Goal: Information Seeking & Learning: Learn about a topic

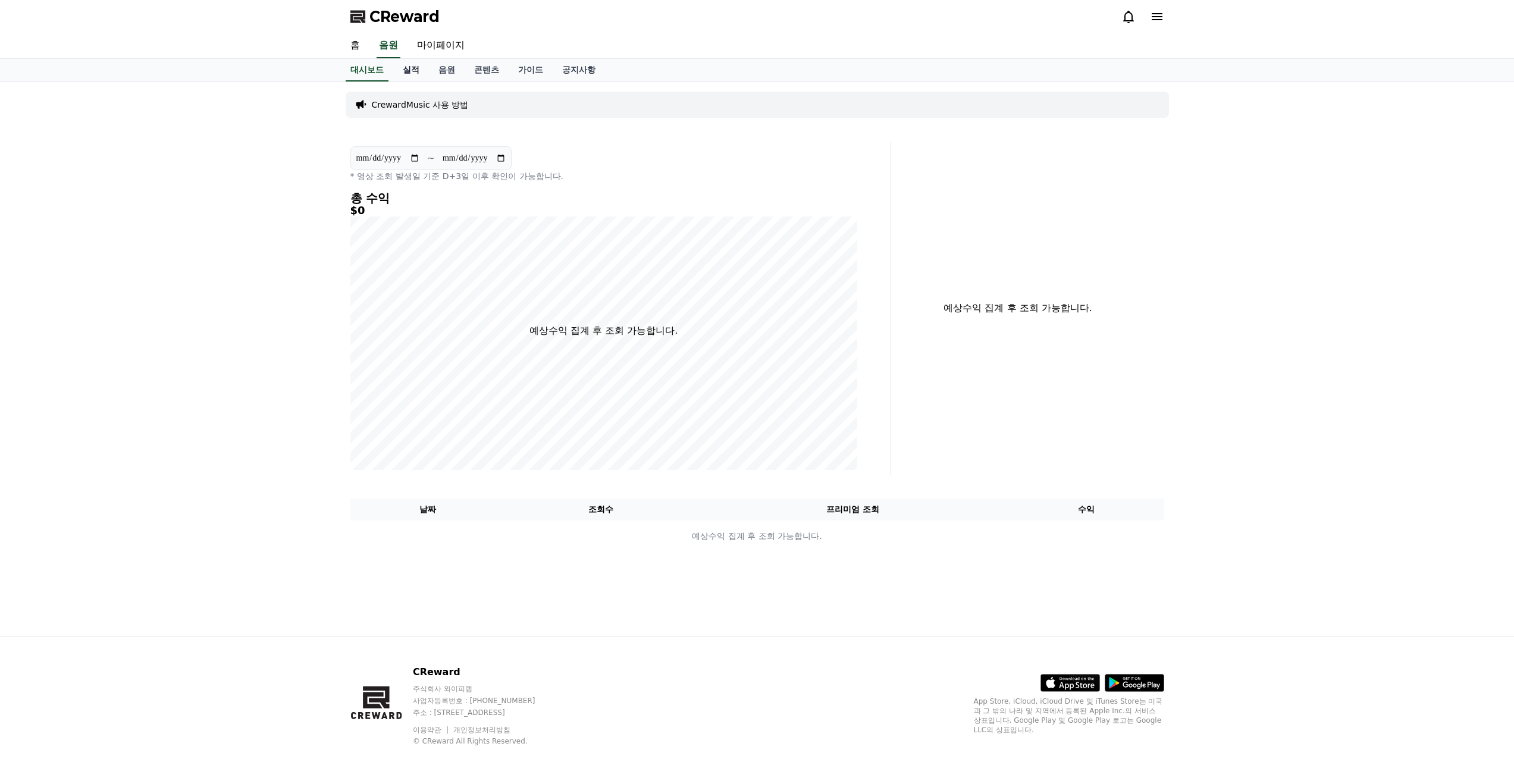
click at [405, 70] on link "실적" at bounding box center [411, 70] width 35 height 23
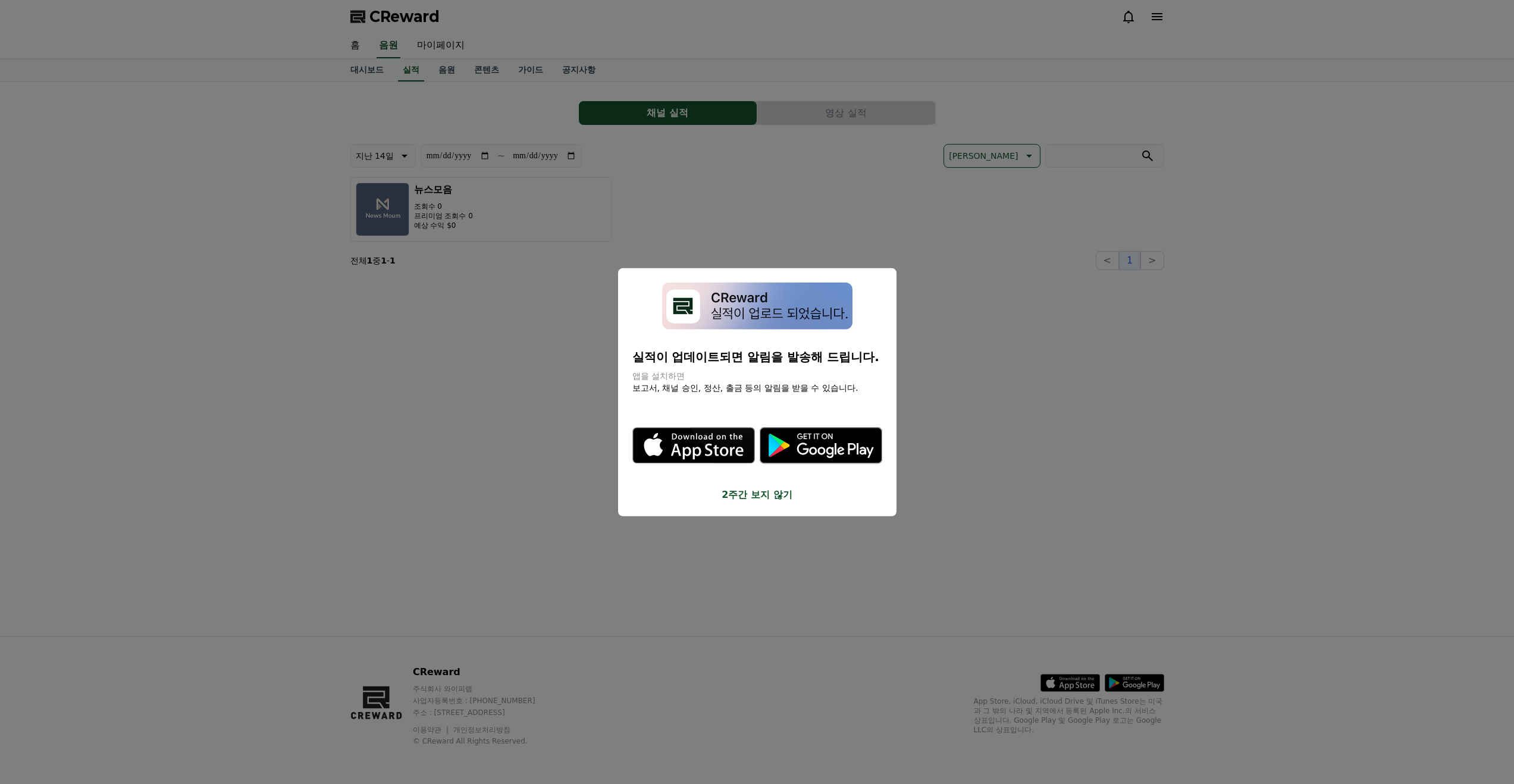
click at [469, 386] on button "close modal" at bounding box center [757, 392] width 1514 height 784
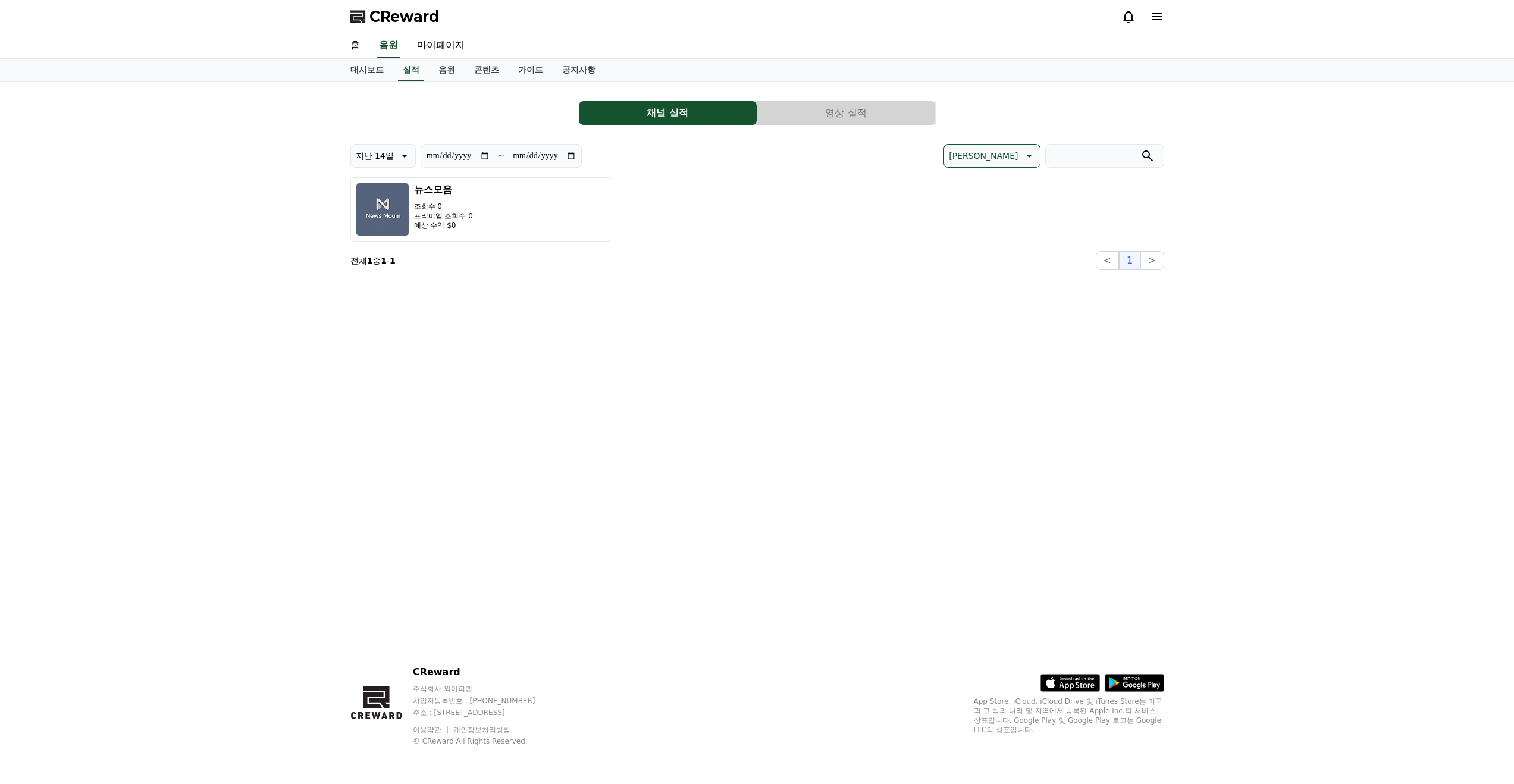
click at [892, 109] on button "영상 실적" at bounding box center [846, 113] width 178 height 24
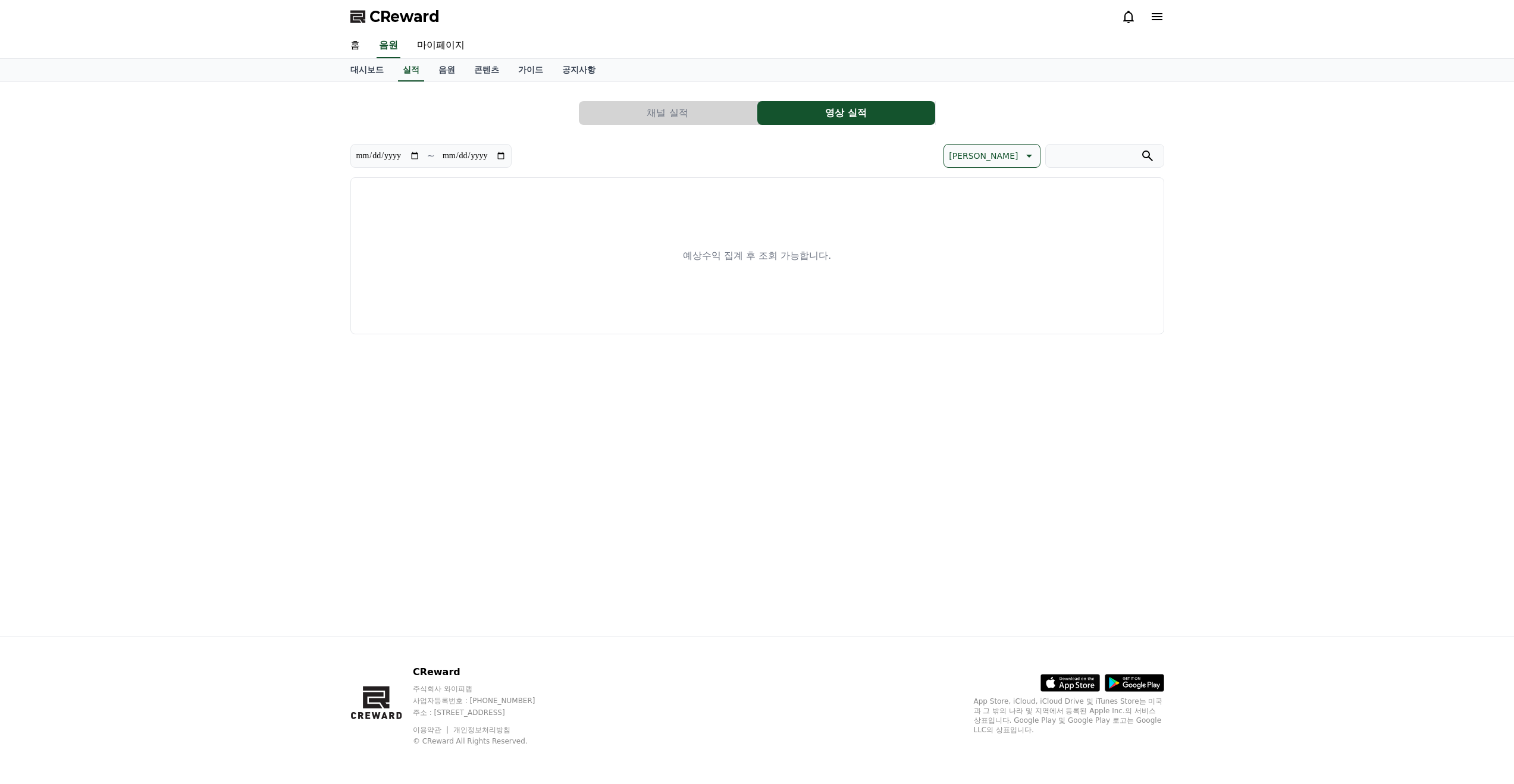
click at [719, 113] on button "채널 실적" at bounding box center [668, 113] width 178 height 24
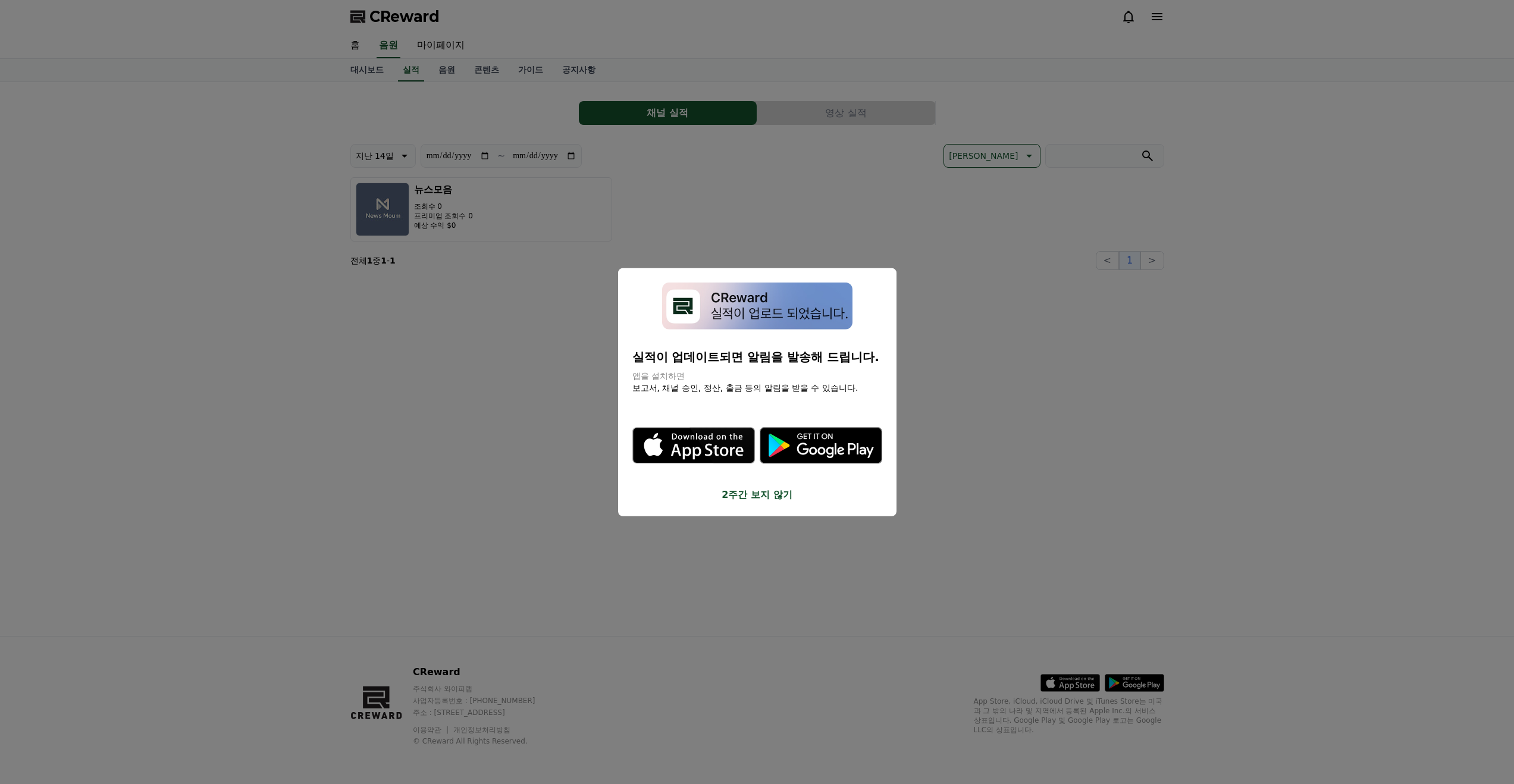
click at [535, 352] on button "close modal" at bounding box center [757, 392] width 1514 height 784
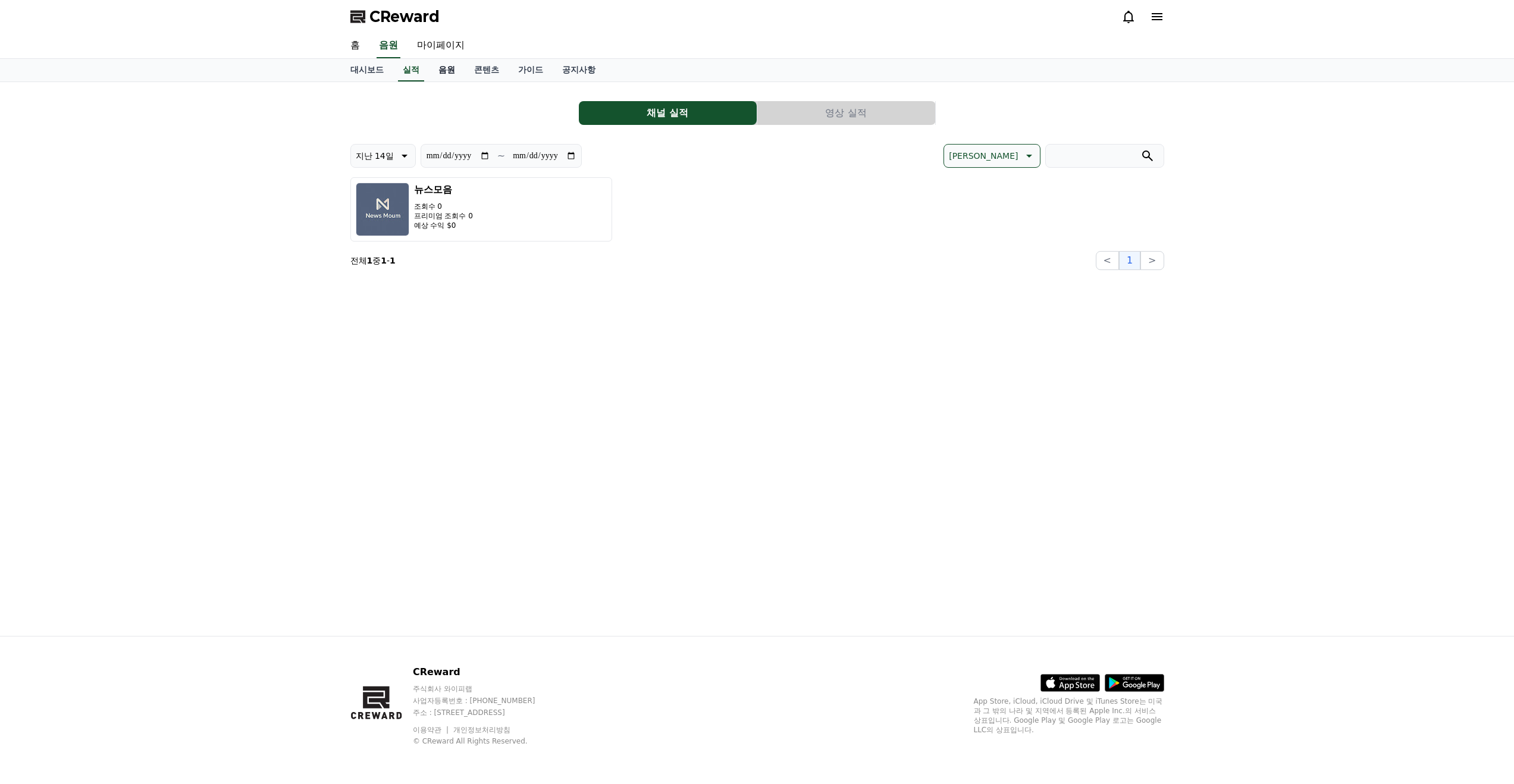
click at [437, 73] on link "음원" at bounding box center [447, 70] width 35 height 23
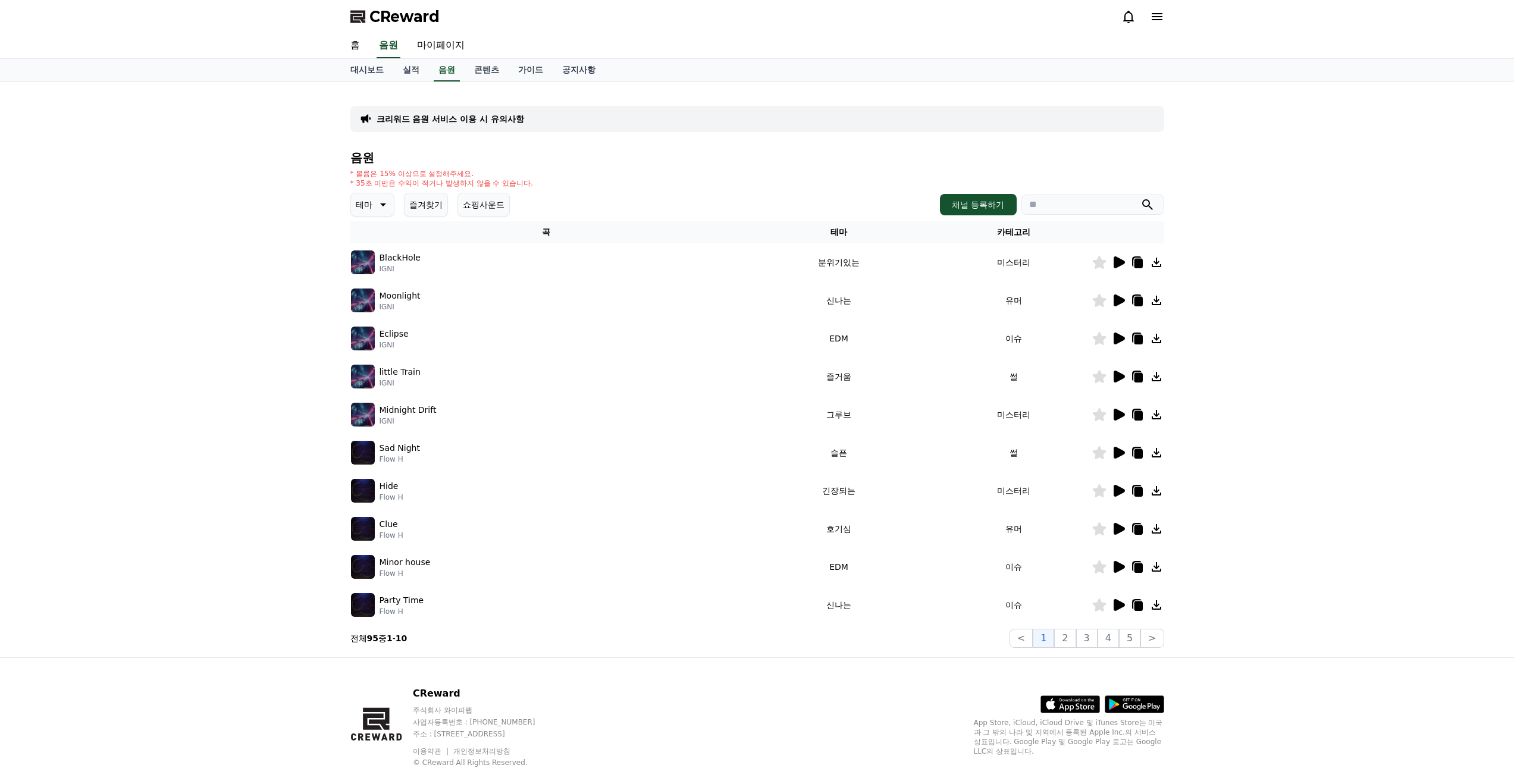
click at [1045, 208] on input "search" at bounding box center [1093, 204] width 143 height 20
type input "*"
click at [1141, 197] on button "submit" at bounding box center [1148, 204] width 14 height 14
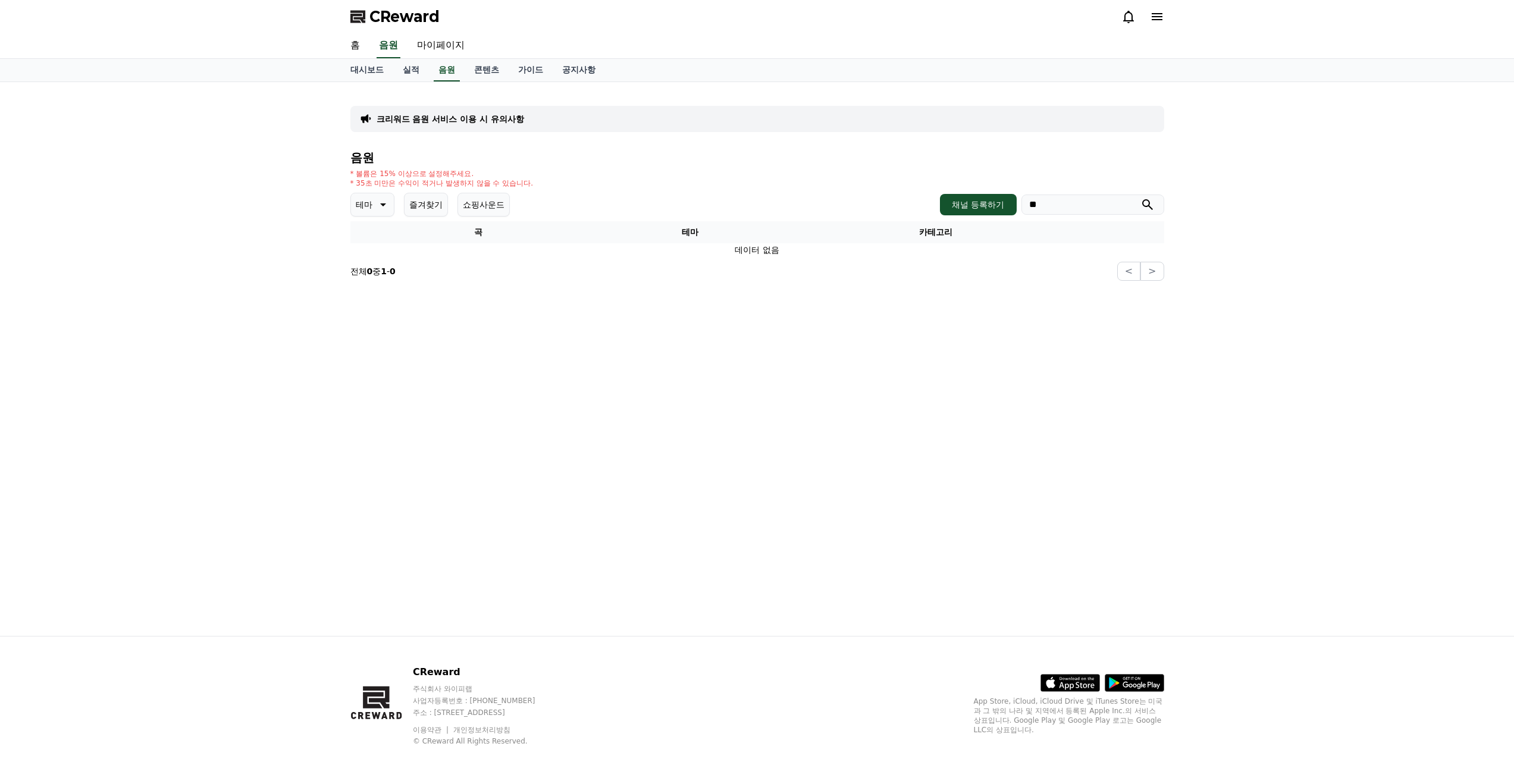
type input "*"
click at [366, 207] on p "테마" at bounding box center [364, 205] width 17 height 17
click at [368, 234] on button "전체" at bounding box center [365, 235] width 26 height 26
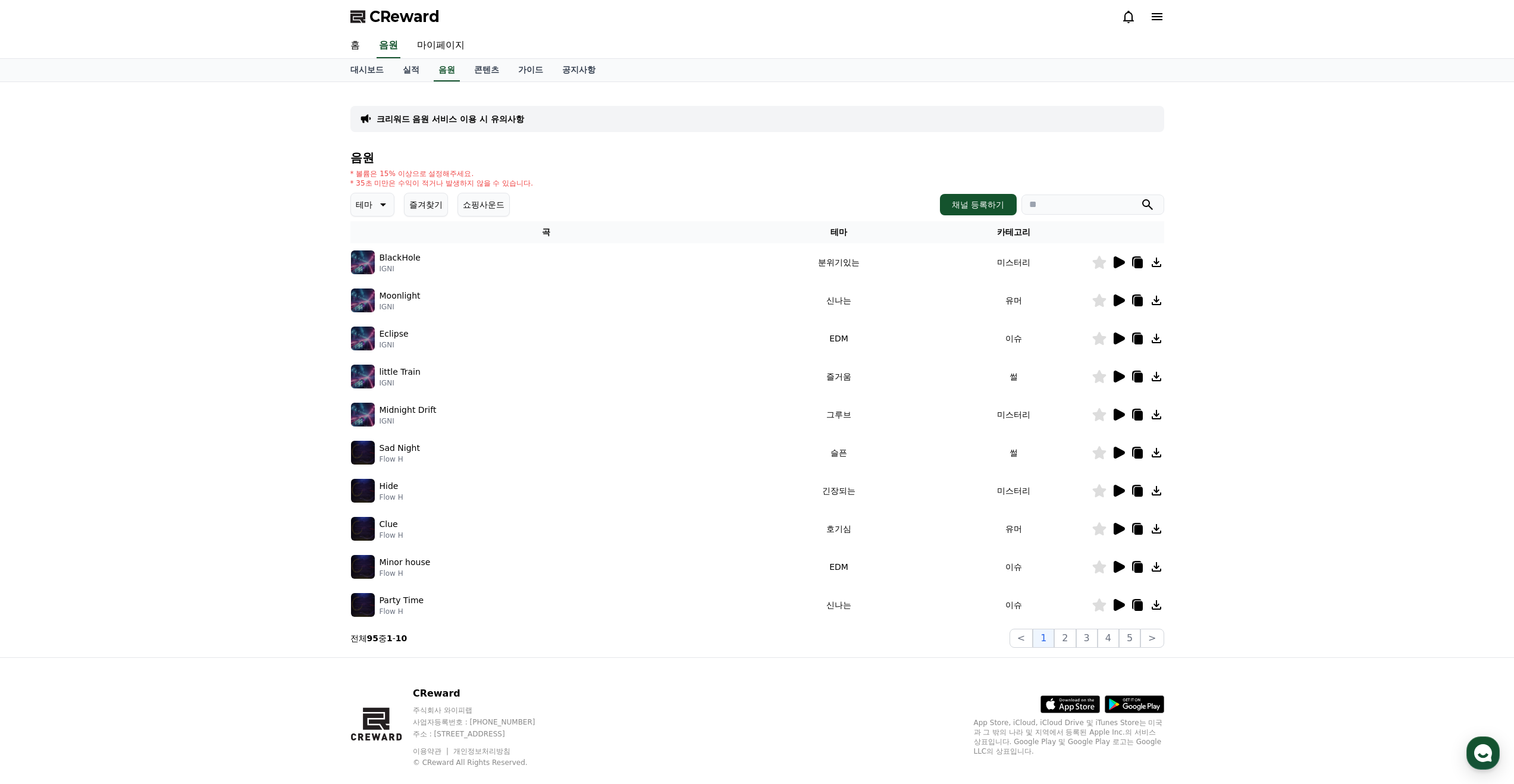
scroll to position [21, 0]
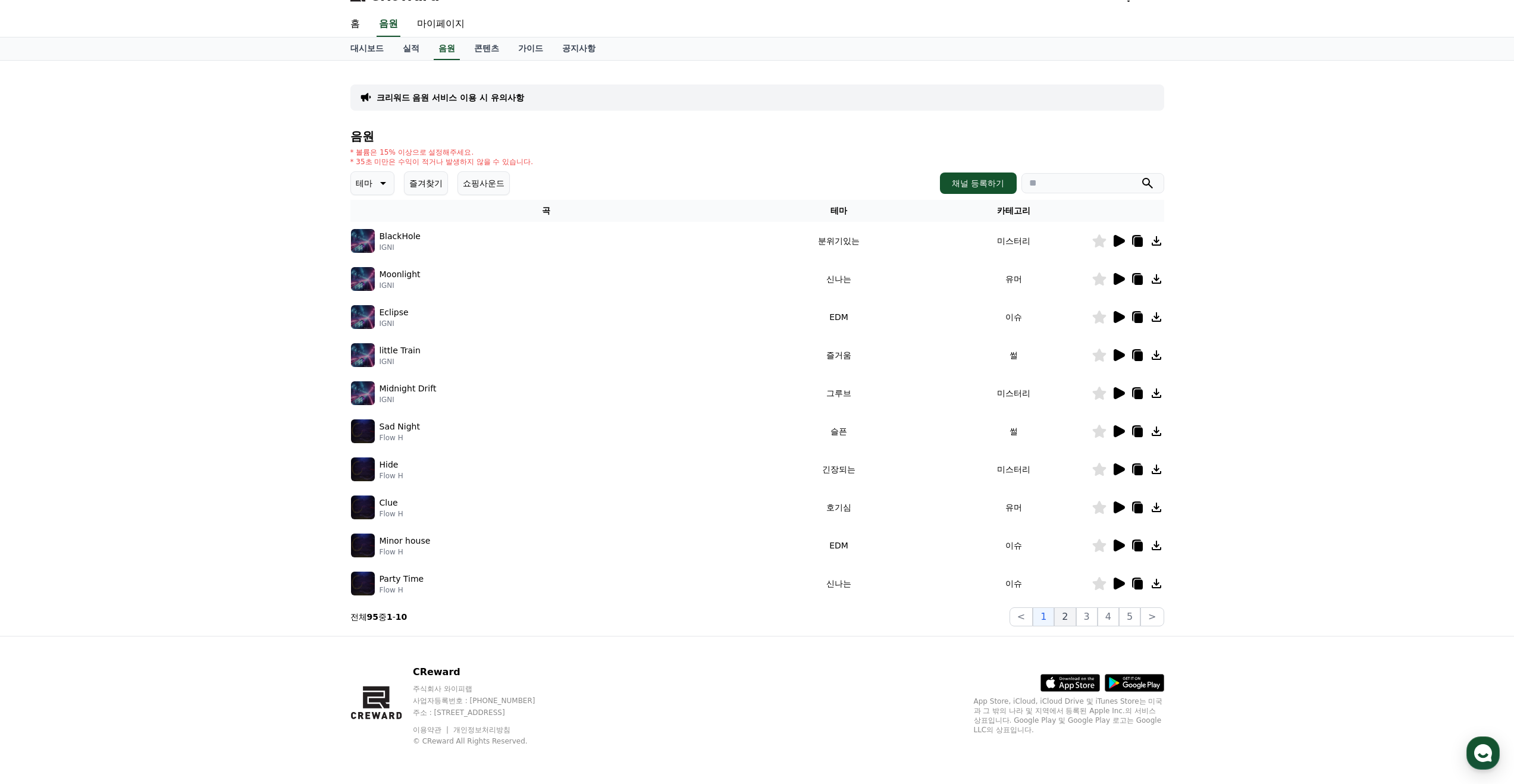
click at [1072, 621] on button "2" at bounding box center [1065, 616] width 21 height 19
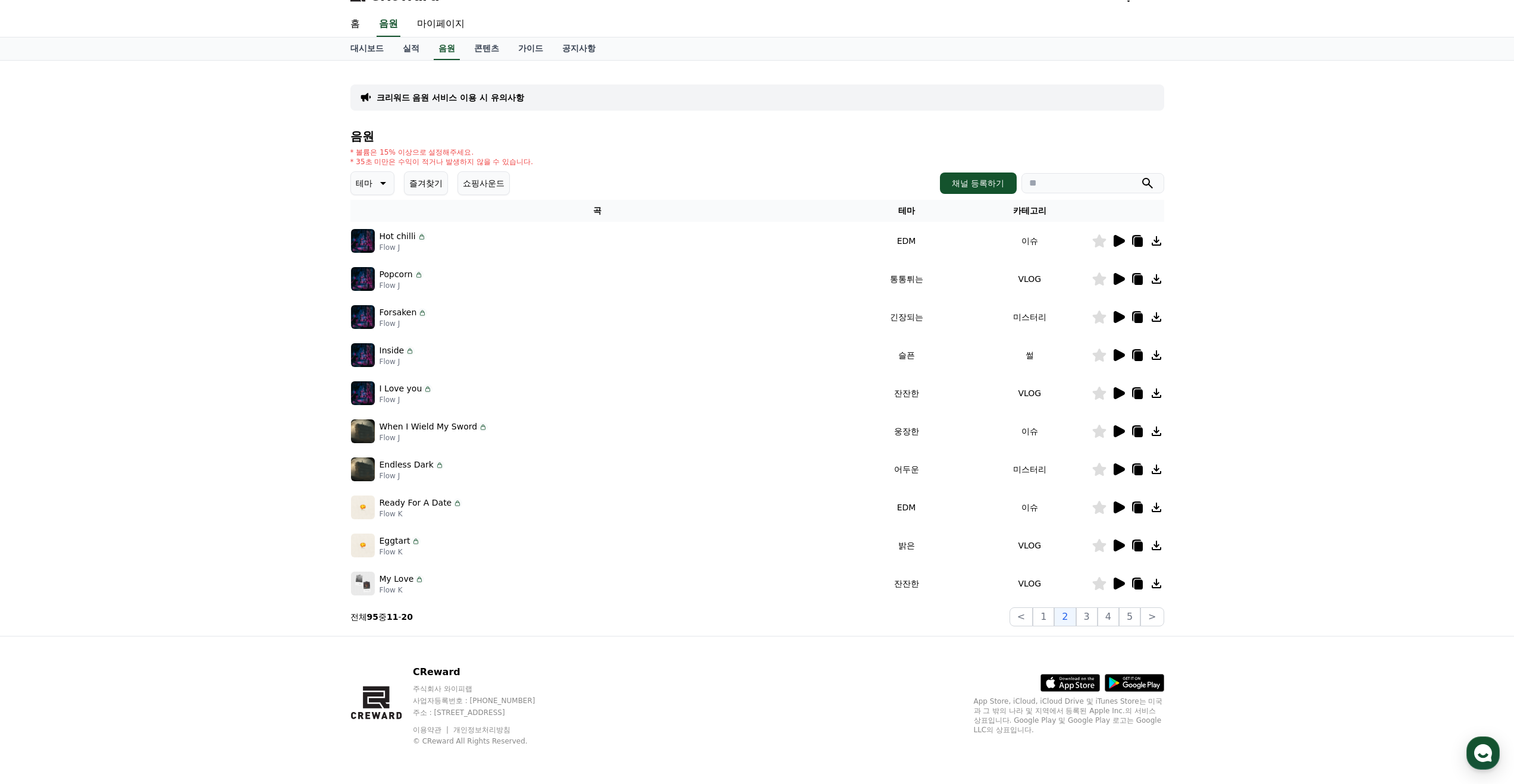
drag, startPoint x: 1085, startPoint y: 619, endPoint x: 689, endPoint y: 568, distance: 399.3
click at [689, 568] on div "음원 * 볼륨은 15% 이상으로 설정해주세요. * 35초 미만은 수익이 적거나 발생하지 않을 수 있습니다. 테마 즐겨찾기 쇼핑사운드 채널 등록…" at bounding box center [757, 378] width 814 height 496
click at [1119, 239] on icon at bounding box center [1119, 241] width 11 height 12
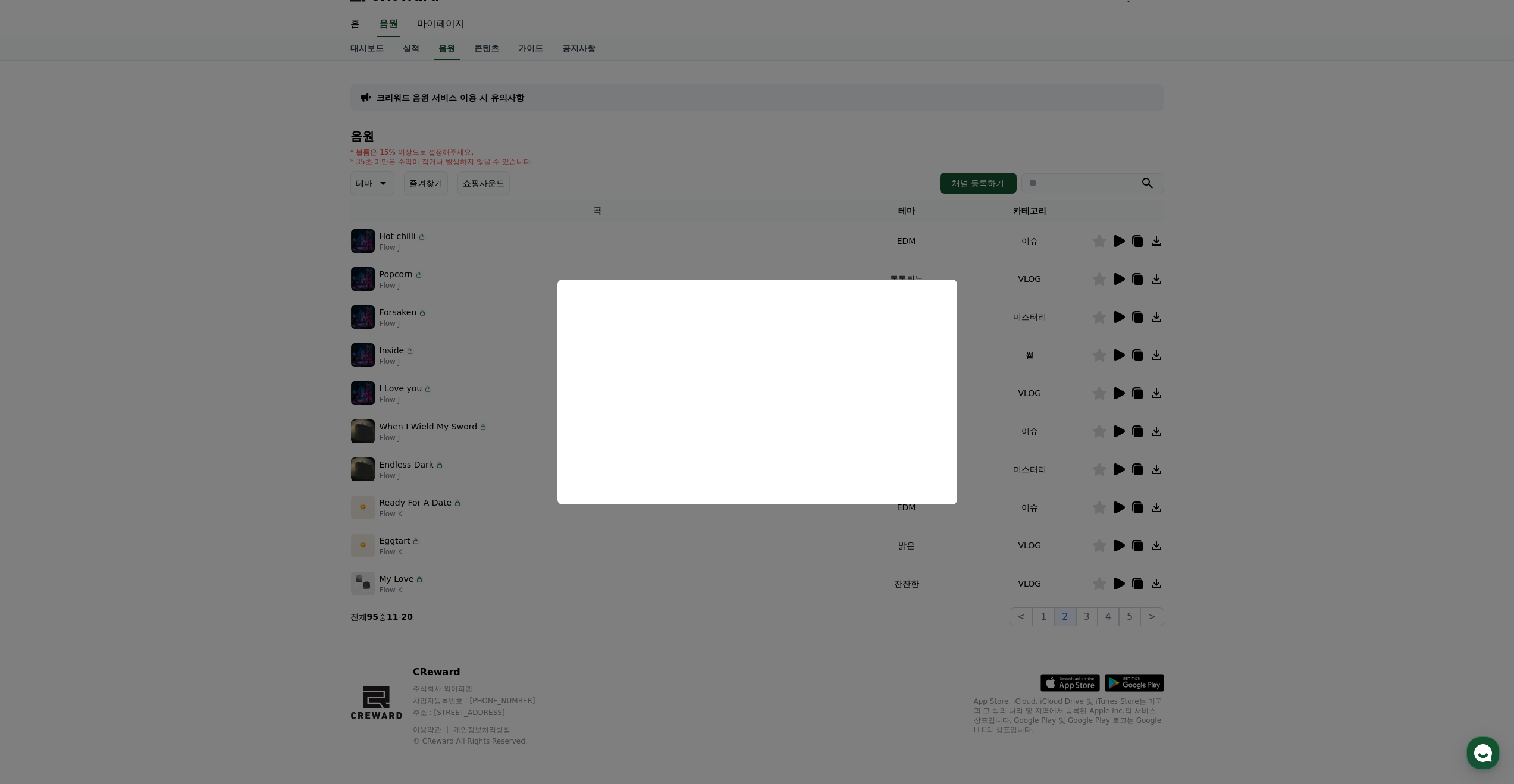
click at [454, 284] on button "close modal" at bounding box center [757, 392] width 1514 height 784
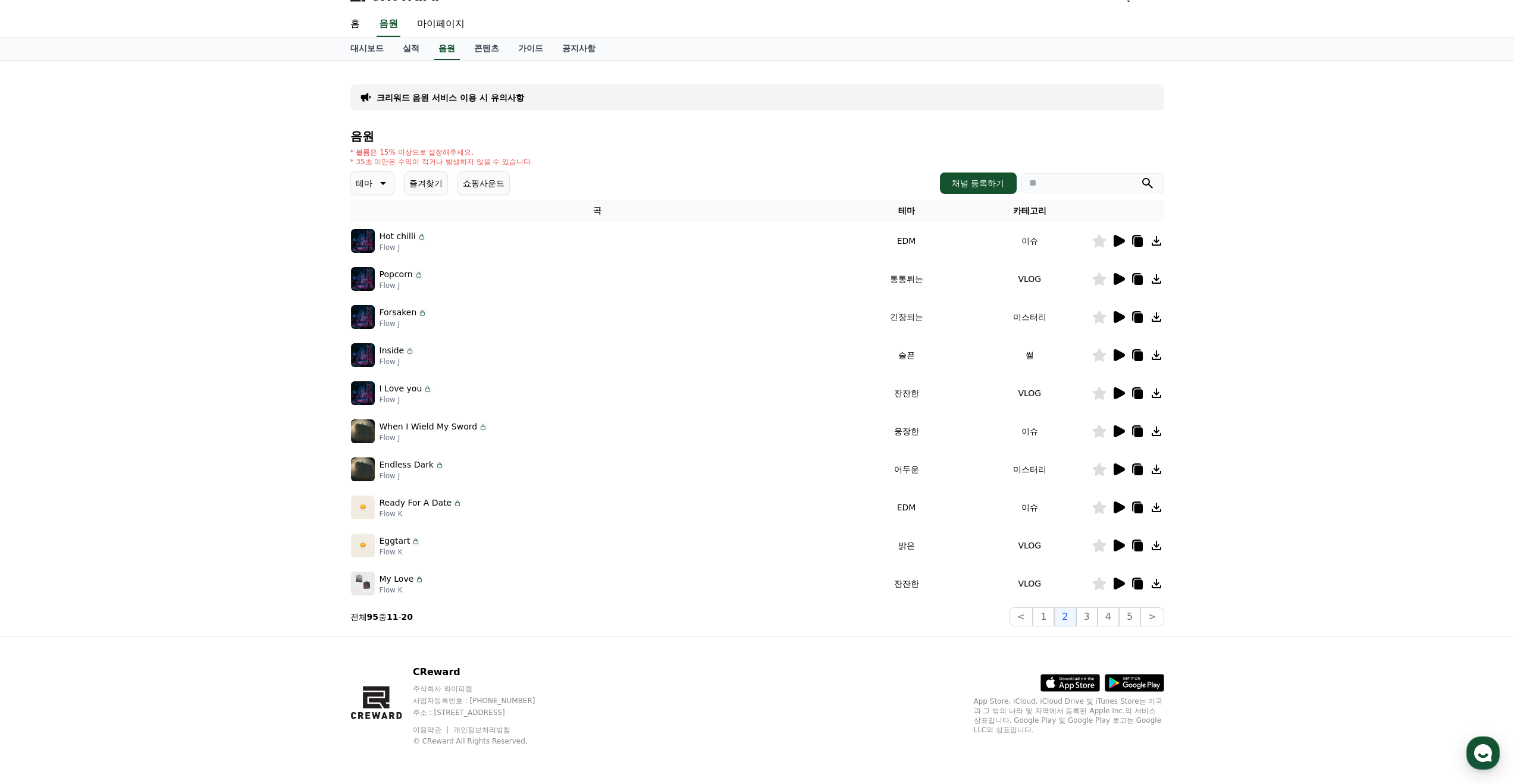
click at [1117, 435] on icon at bounding box center [1119, 431] width 11 height 12
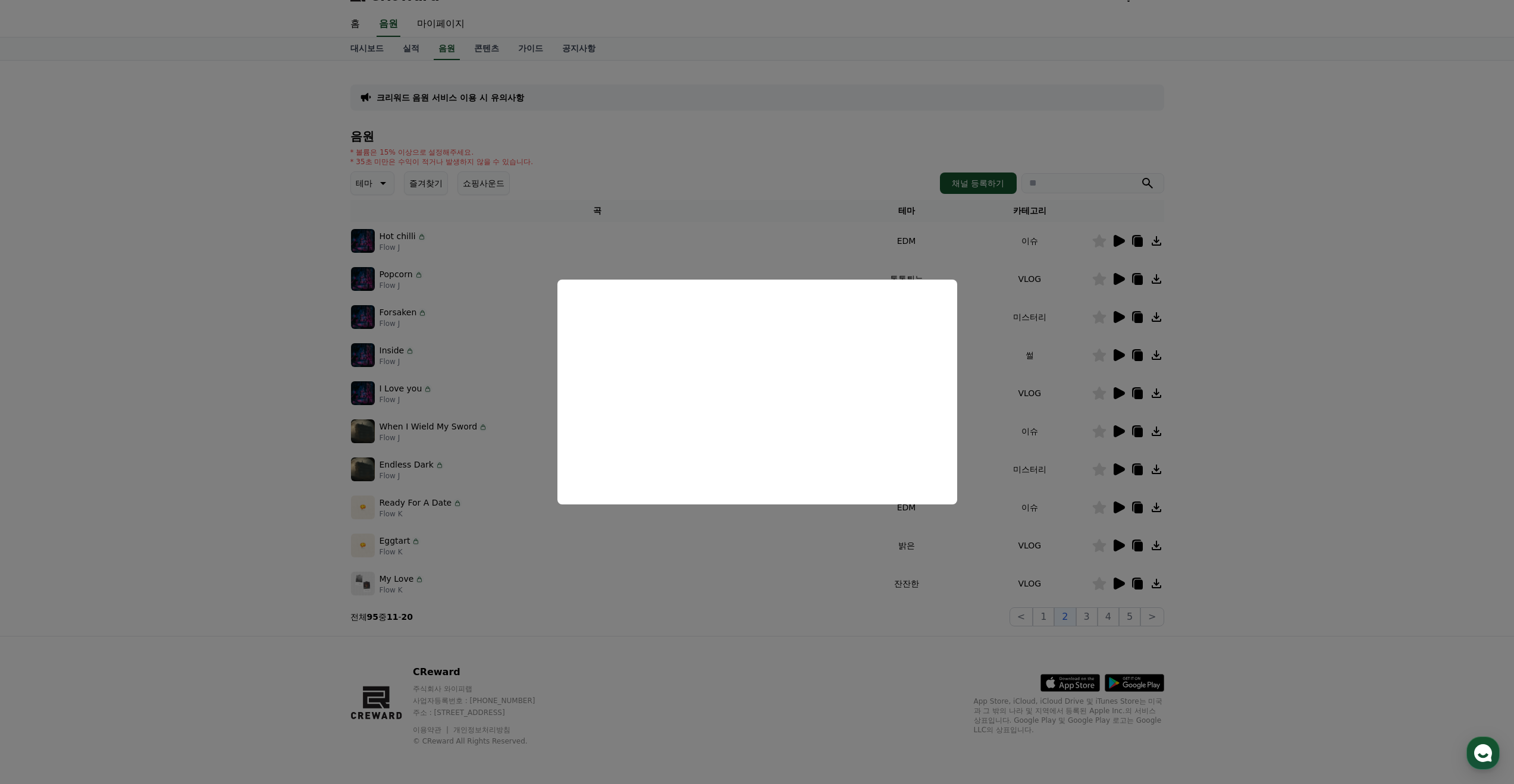
click at [522, 385] on button "close modal" at bounding box center [757, 392] width 1514 height 784
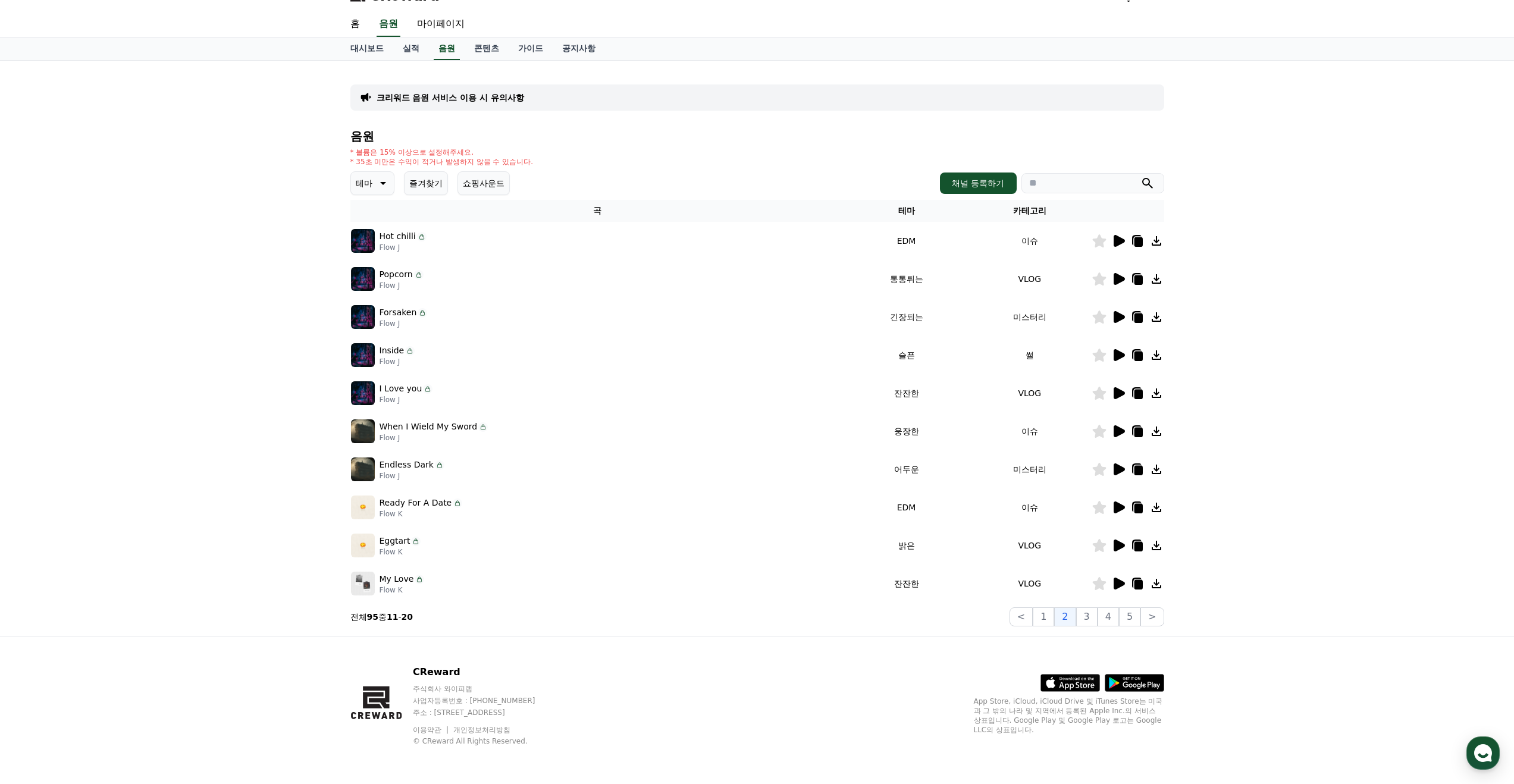
click at [435, 464] on icon at bounding box center [439, 464] width 9 height 9
click at [1099, 432] on icon at bounding box center [1099, 431] width 14 height 14
click at [1122, 469] on icon at bounding box center [1119, 469] width 11 height 12
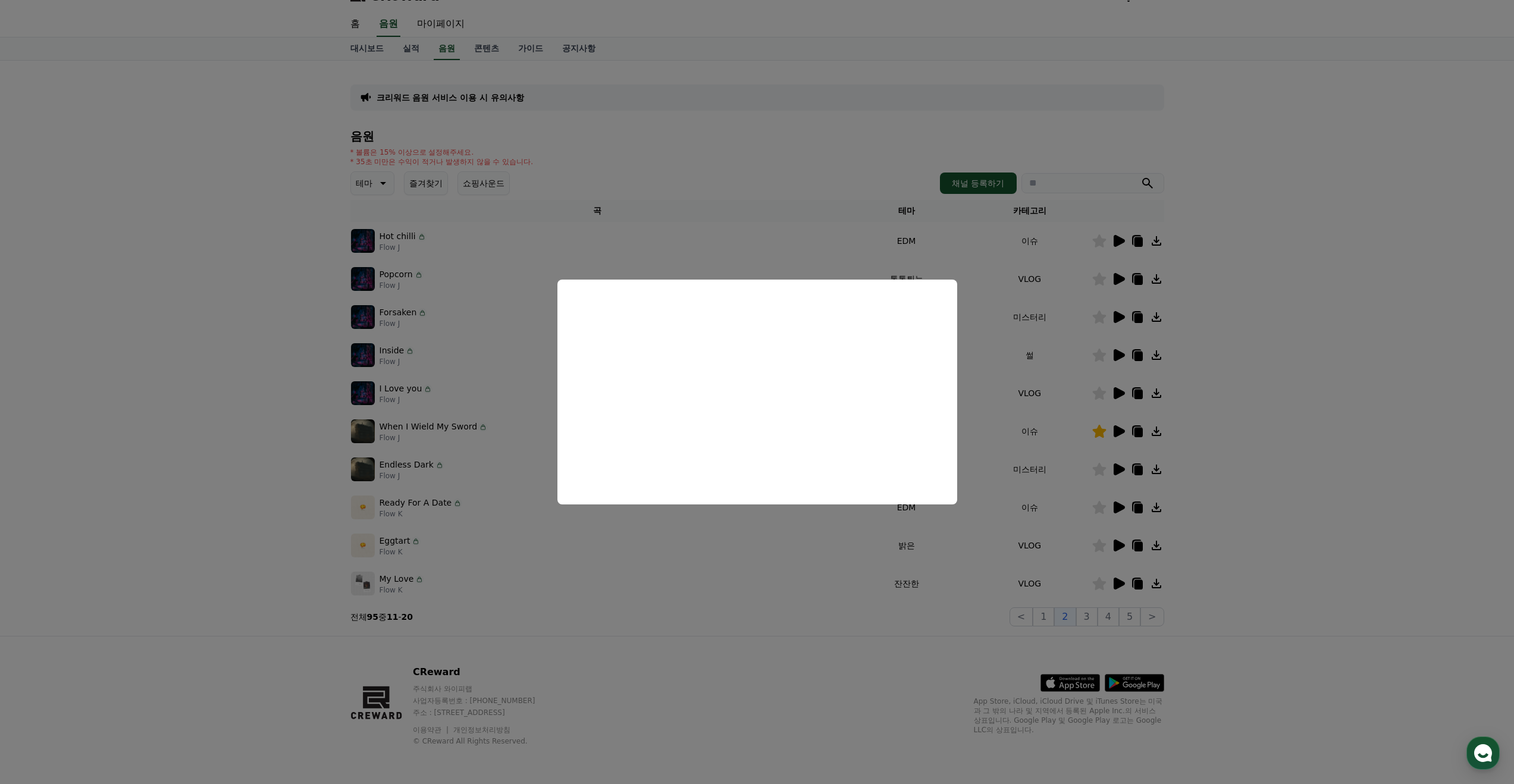
click at [661, 594] on button "close modal" at bounding box center [757, 392] width 1514 height 784
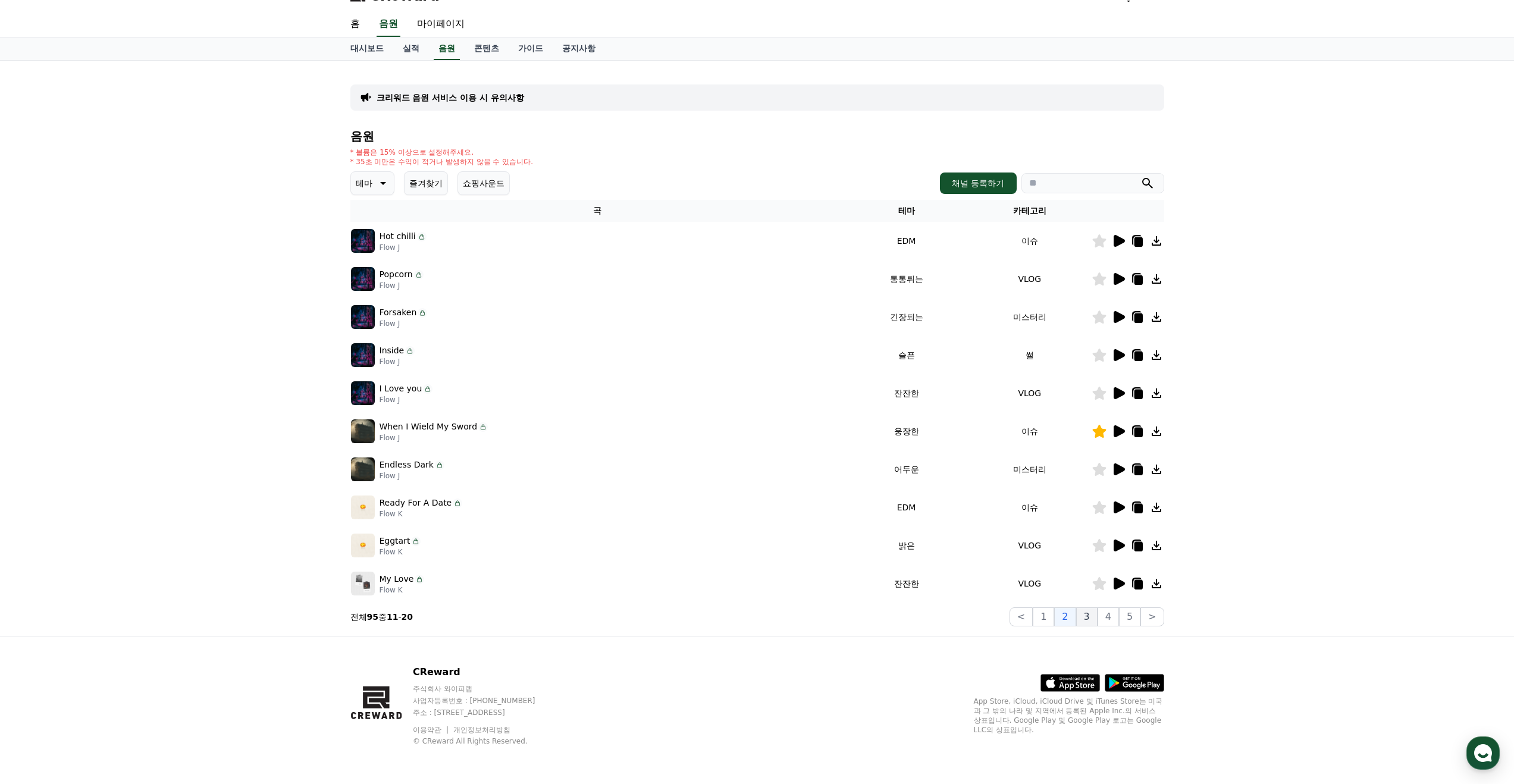
click at [1087, 619] on button "3" at bounding box center [1087, 616] width 21 height 19
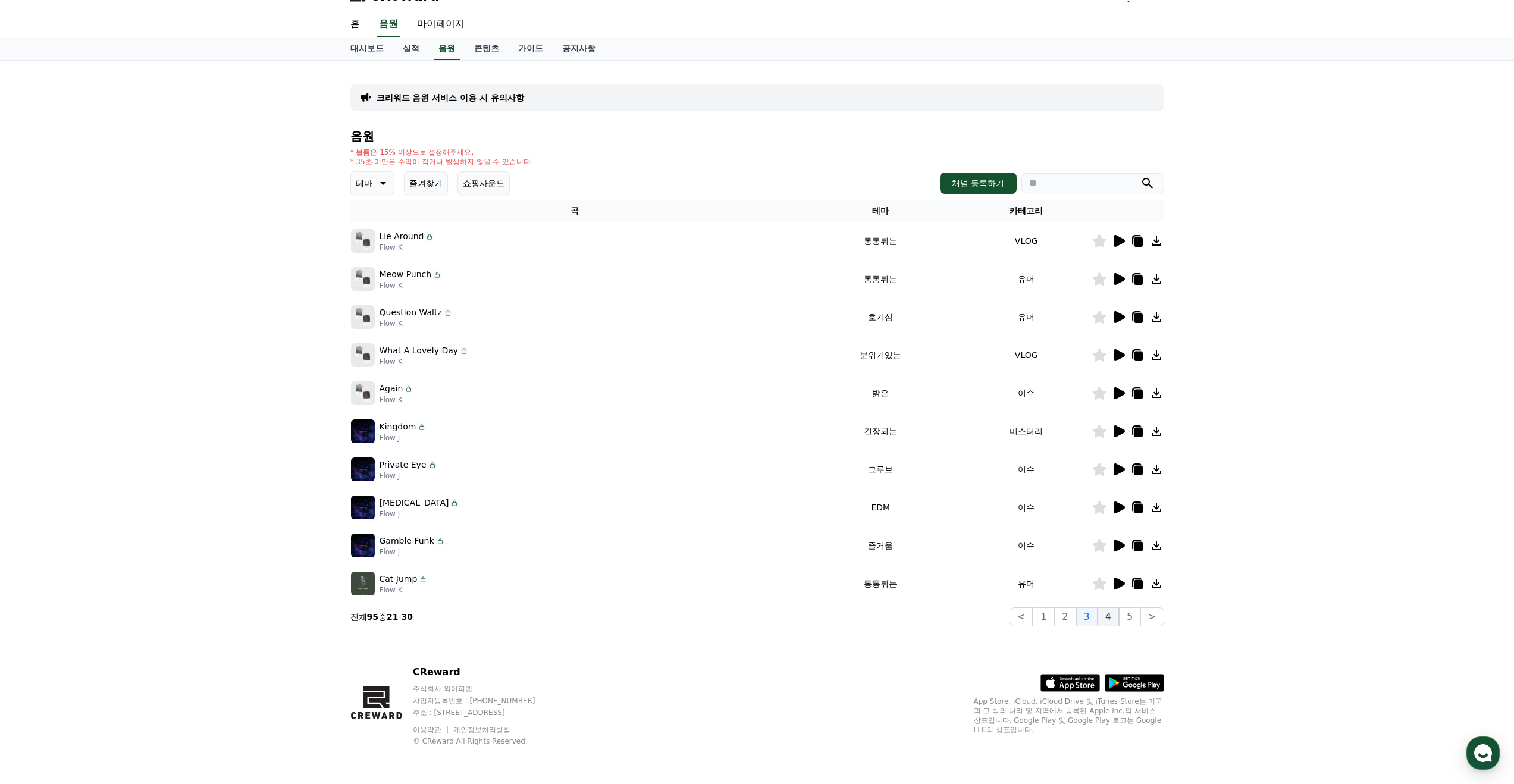
click at [1118, 618] on button "4" at bounding box center [1108, 616] width 21 height 19
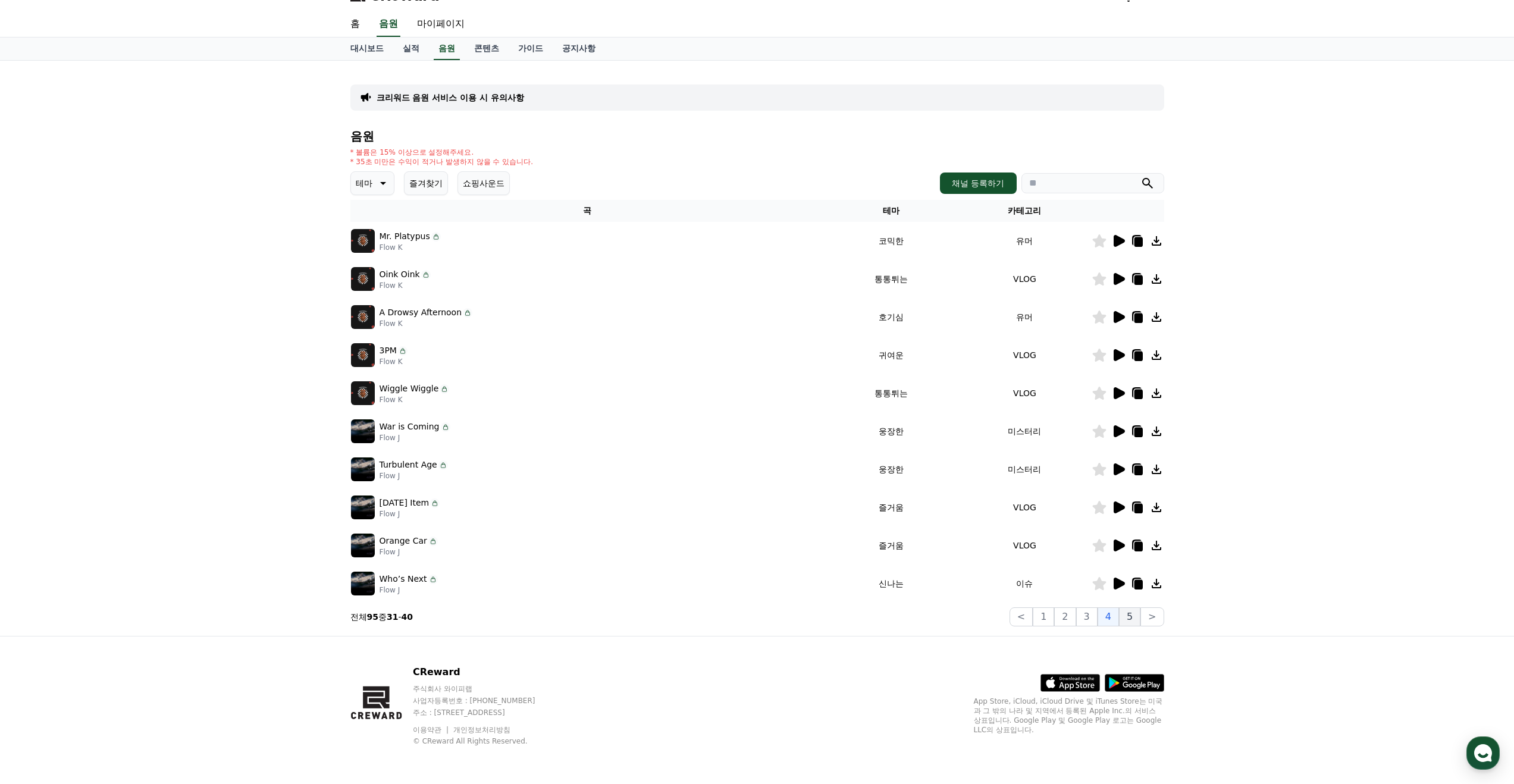
click at [1129, 618] on button "5" at bounding box center [1129, 616] width 21 height 19
click at [1119, 468] on icon at bounding box center [1119, 469] width 11 height 12
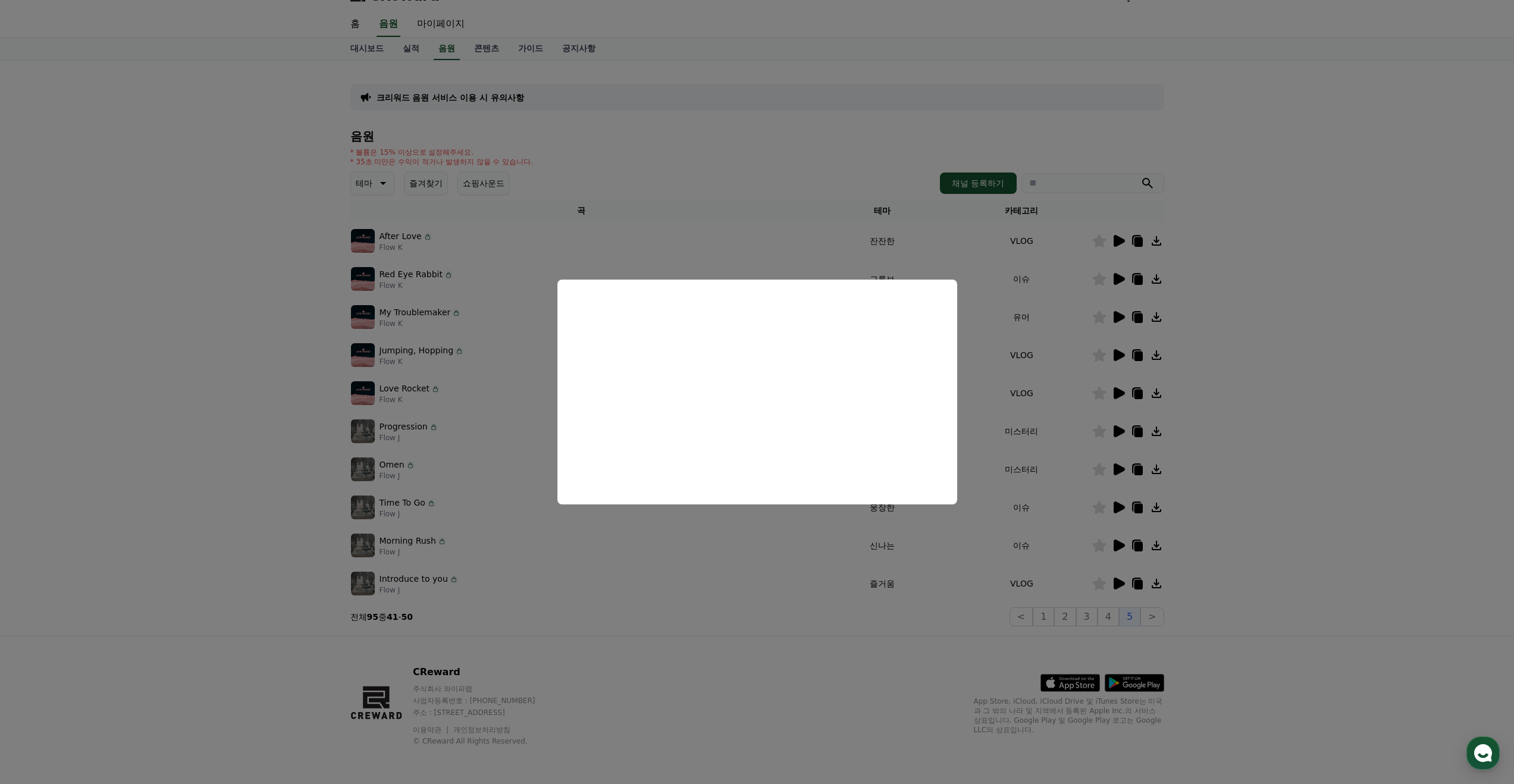
click at [163, 309] on button "close modal" at bounding box center [757, 392] width 1514 height 784
